Goal: Task Accomplishment & Management: Complete application form

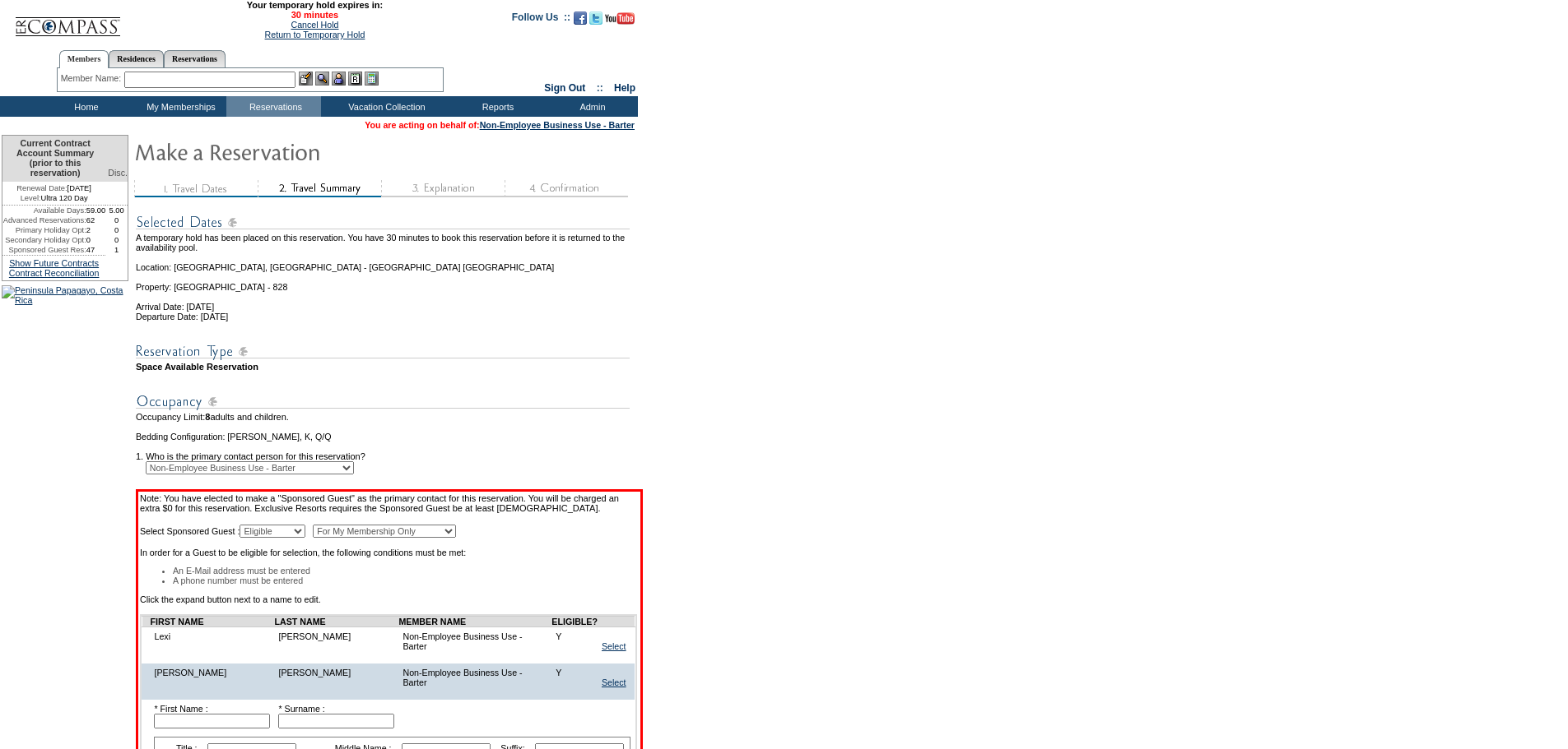
scroll to position [248, 0]
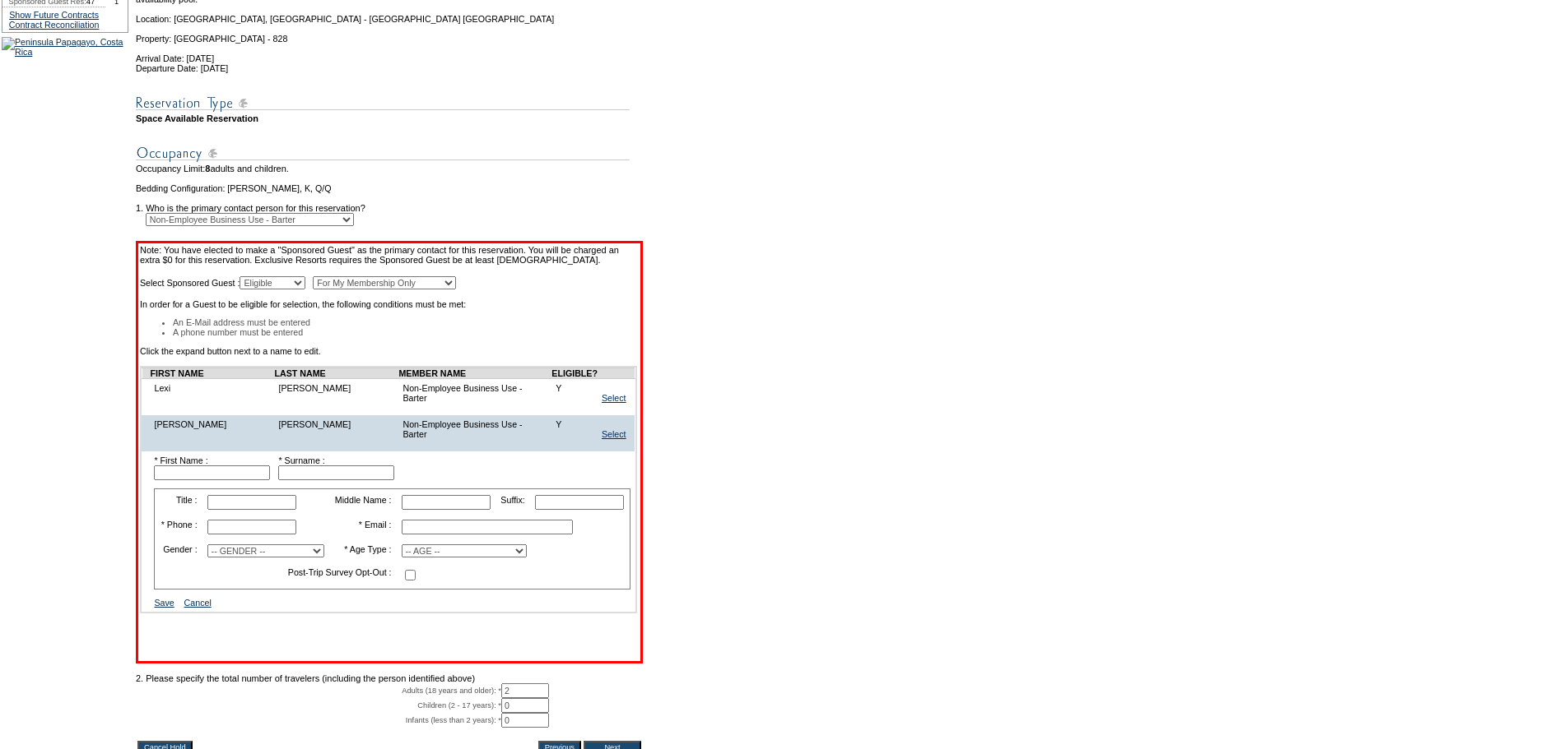
click at [249, 481] on input "text" at bounding box center [212, 473] width 116 height 15
type input "Joy"
click at [249, 481] on input "text" at bounding box center [212, 473] width 116 height 15
paste input "[PERSON_NAME]"
type input "[PERSON_NAME]"
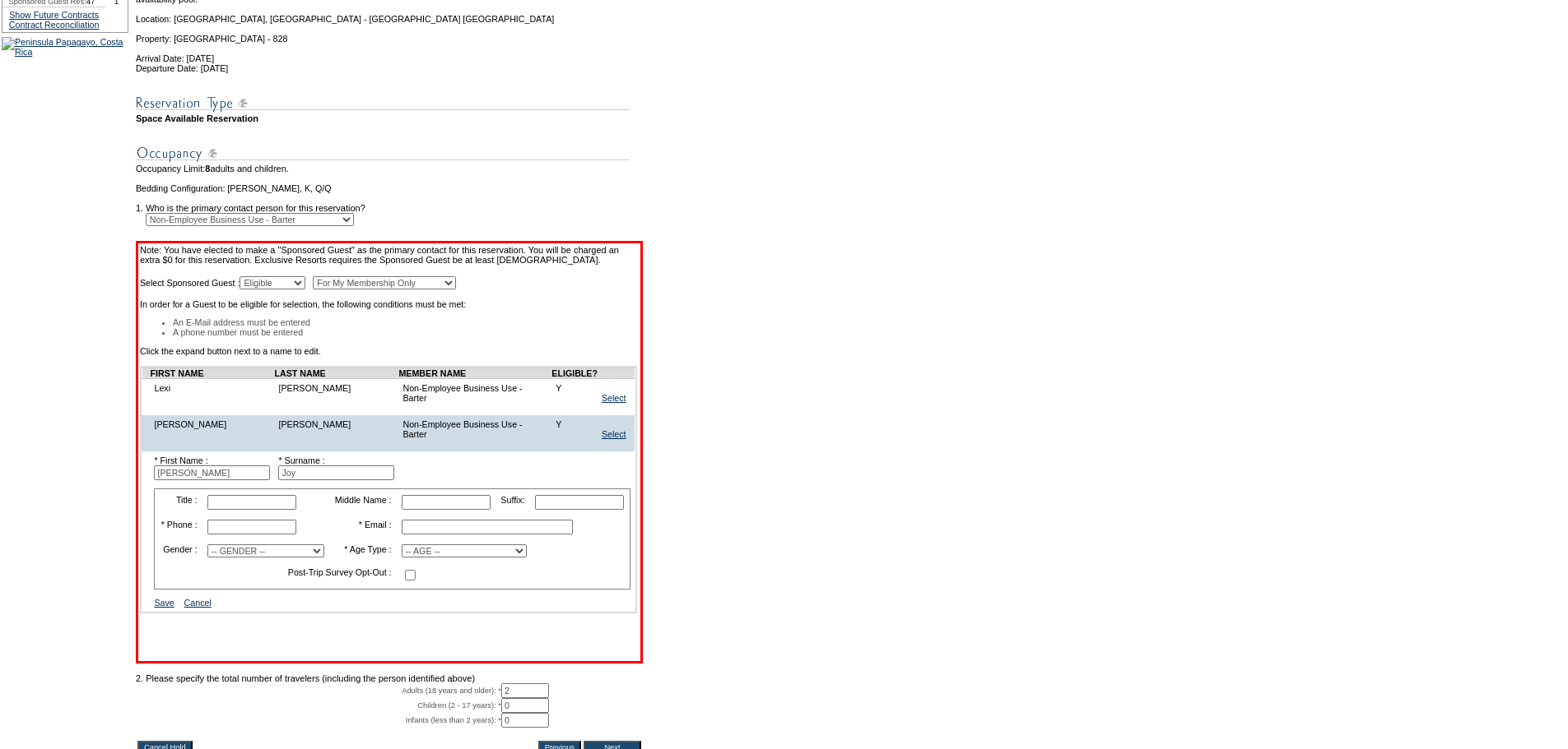
click at [226, 539] on td at bounding box center [266, 527] width 126 height 23
click at [233, 535] on input "text" at bounding box center [252, 527] width 89 height 15
paste input "[PHONE_NUMBER]"
type input "[PHONE_NUMBER]"
click at [239, 562] on td "-- GENDER -- [DEMOGRAPHIC_DATA] [DEMOGRAPHIC_DATA]" at bounding box center [266, 552] width 126 height 22
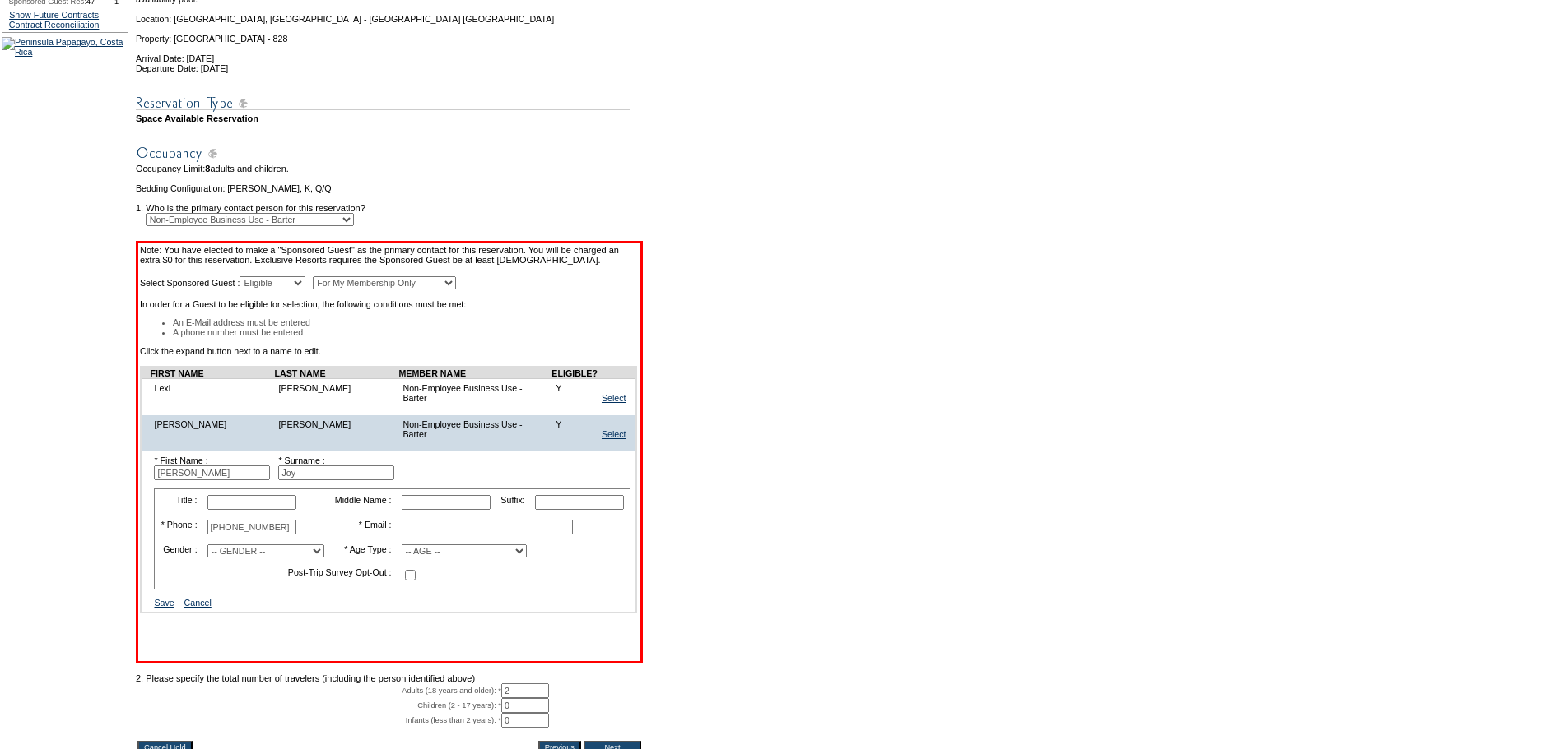
click at [245, 558] on select "-- GENDER -- [DEMOGRAPHIC_DATA] [DEMOGRAPHIC_DATA]" at bounding box center [266, 551] width 117 height 13
select select "F"
click at [229, 558] on select "-- GENDER -- [DEMOGRAPHIC_DATA] [DEMOGRAPHIC_DATA]" at bounding box center [266, 551] width 117 height 13
click at [304, 612] on td "Save Cancel" at bounding box center [392, 603] width 485 height 18
drag, startPoint x: 422, startPoint y: 581, endPoint x: 407, endPoint y: 580, distance: 15.0
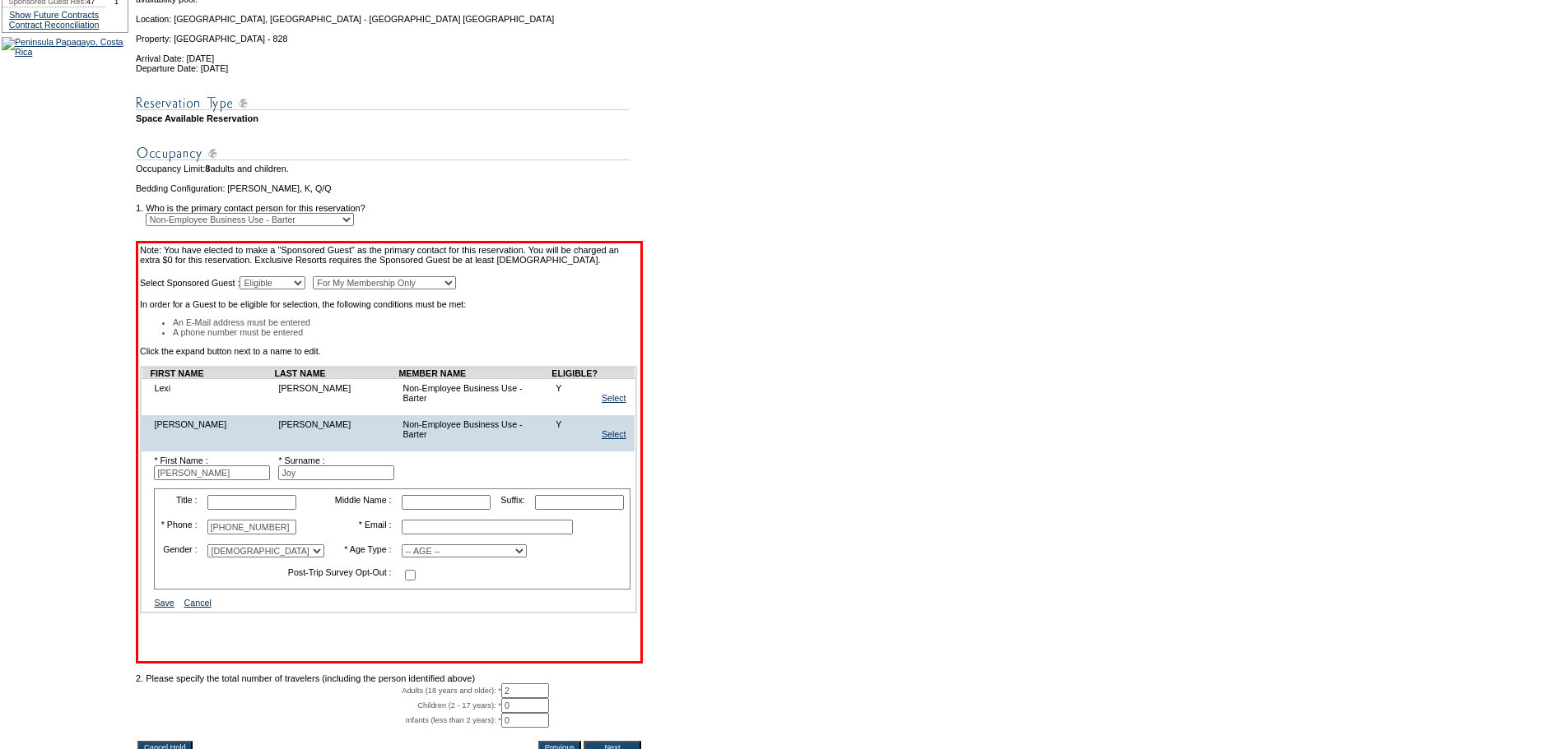
click at [422, 535] on input "text" at bounding box center [487, 527] width 171 height 15
paste input "[EMAIL_ADDRESS][DOMAIN_NAME]"
type input "[EMAIL_ADDRESS][DOMAIN_NAME]"
click at [444, 558] on select "-- AGE -- Adult (23 years and older) Young Adult (18 - 22 years) Child (2 - 17 …" at bounding box center [464, 551] width 125 height 13
select select "A"
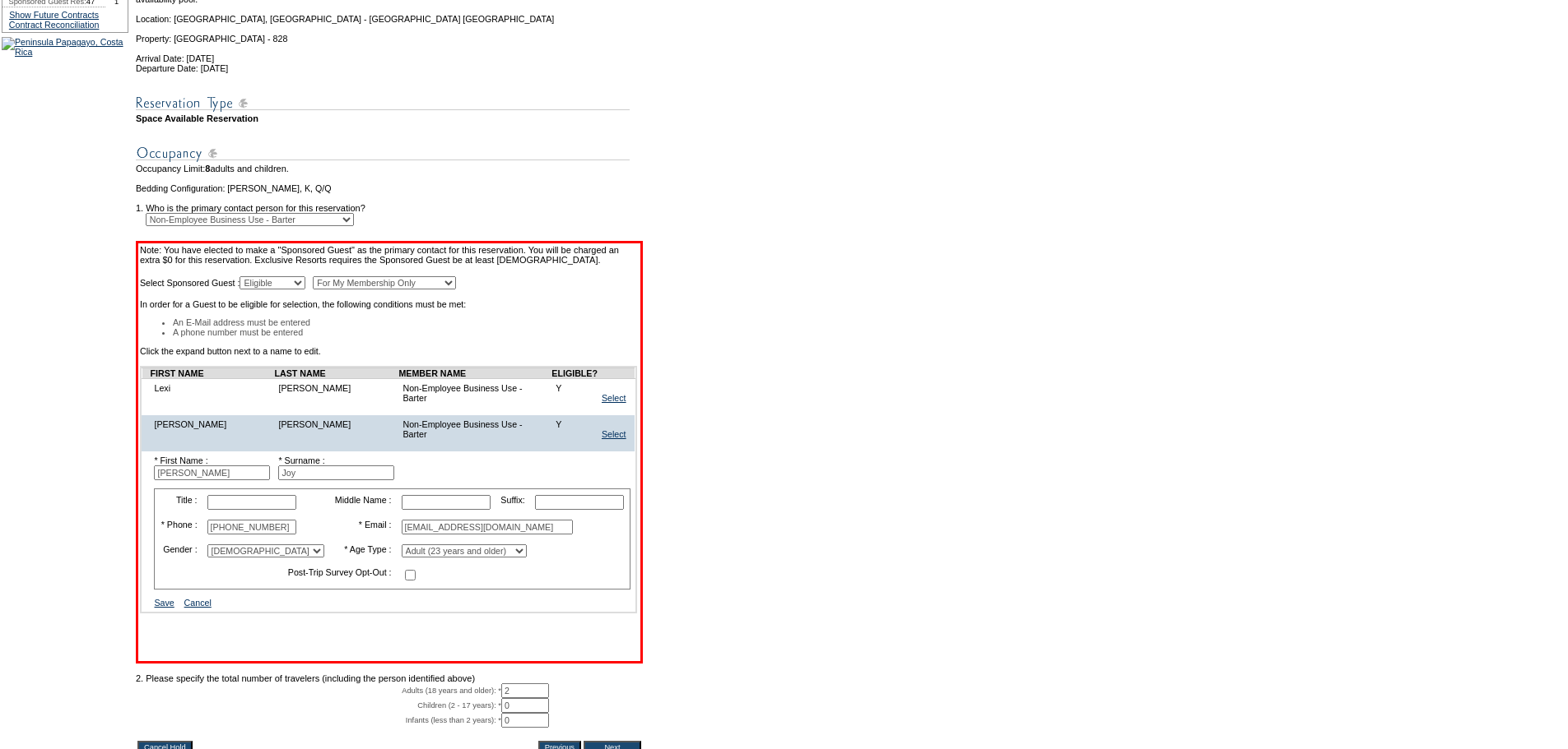
click at [406, 558] on select "-- AGE -- Adult (23 years and older) Young Adult (18 - 22 years) Child (2 - 17 …" at bounding box center [464, 551] width 125 height 13
click at [416, 581] on input "checkbox" at bounding box center [410, 575] width 11 height 11
checkbox input "true"
click at [272, 594] on td "Title : Middle Name : Suffix: * Phone : [PHONE_NUMBER] * Email : [EMAIL_ADDRESS…" at bounding box center [392, 539] width 485 height 110
click at [174, 608] on link "Save" at bounding box center [164, 603] width 20 height 10
